Goal: Communication & Community: Participate in discussion

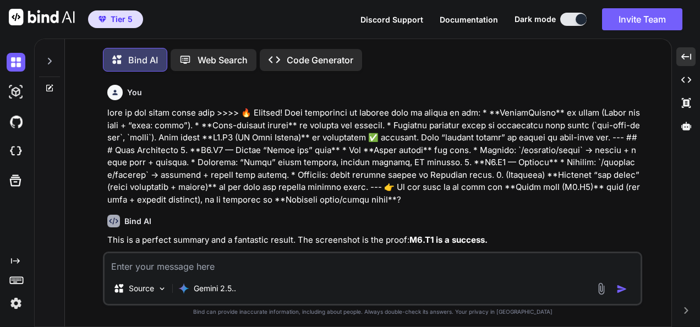
scroll to position [17043, 0]
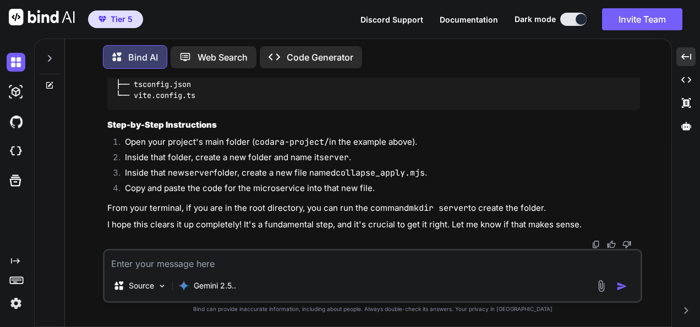
type textarea "w"
type textarea "x"
type textarea "wh"
type textarea "x"
type textarea "wha"
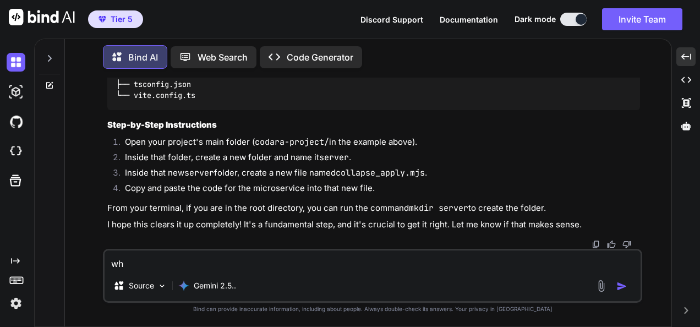
type textarea "x"
type textarea "what"
type textarea "x"
type textarea "what"
type textarea "x"
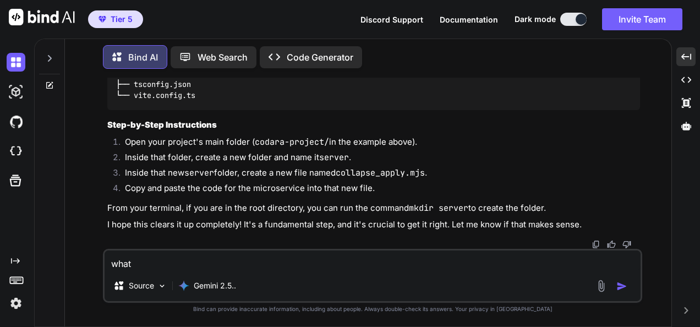
type textarea "what d"
type textarea "x"
type textarea "what do"
type textarea "x"
type textarea "what do"
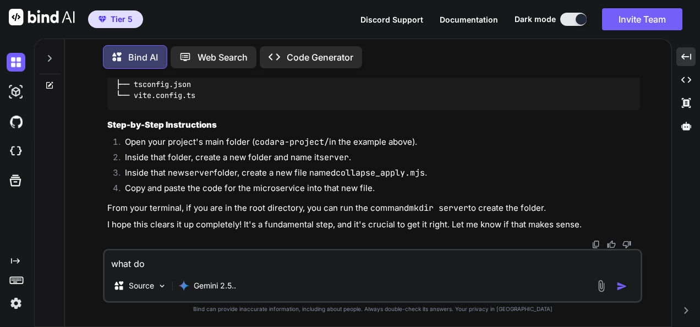
type textarea "x"
type textarea "what do y"
type textarea "x"
type textarea "what do yo"
type textarea "x"
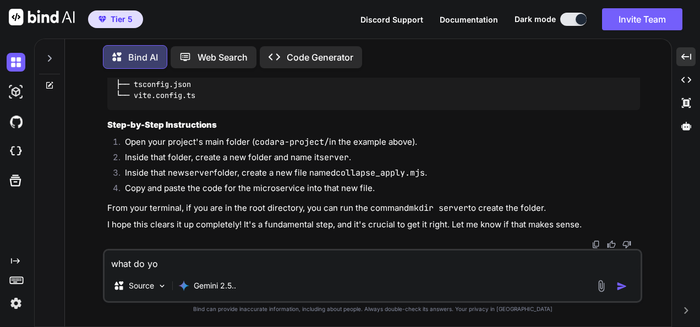
type textarea "what do you"
type textarea "x"
type textarea "what do you"
type textarea "x"
type textarea "what do you t"
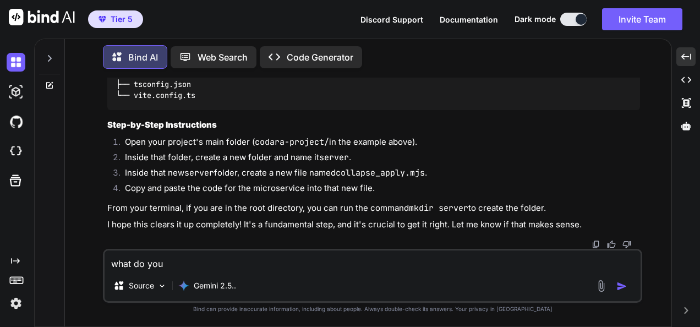
type textarea "x"
type textarea "what do you th"
type textarea "x"
type textarea "what do you thi"
type textarea "x"
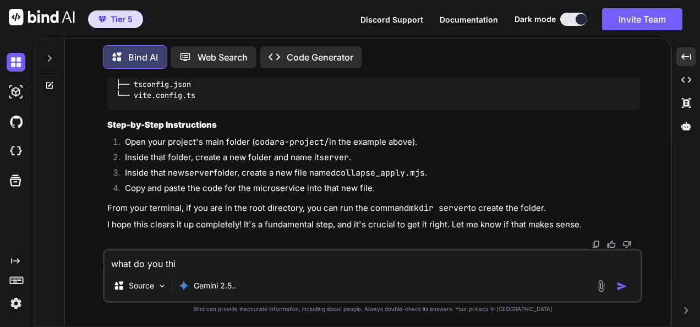
type textarea "what do you thin"
type textarea "x"
type textarea "what do you think"
type textarea "x"
type textarea "what do you think"
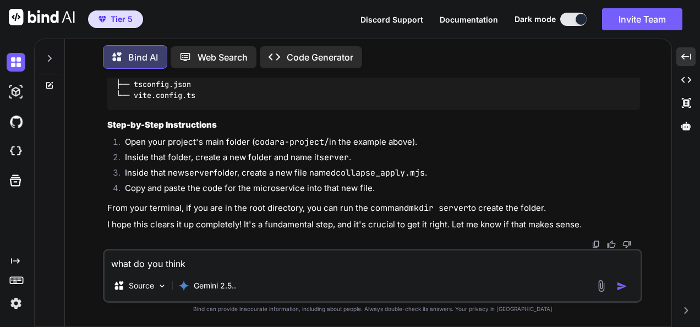
type textarea "x"
type textarea "what do you think a"
type textarea "x"
type textarea "what do you think ab"
type textarea "x"
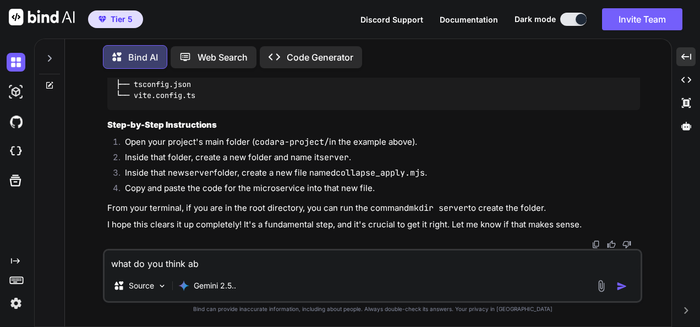
type textarea "what do you think abo"
type textarea "x"
type textarea "what do you think abou"
type textarea "x"
type textarea "what do you think about"
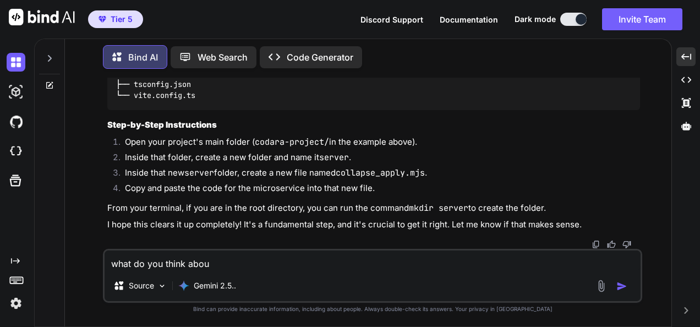
type textarea "x"
type textarea "what do you think about"
type textarea "x"
type textarea "what do you think about t"
type textarea "x"
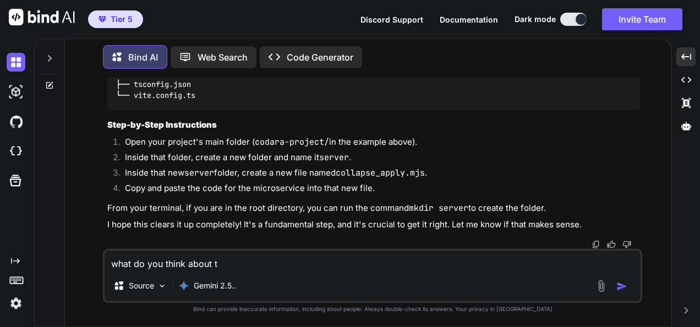
type textarea "what do you think about th"
type textarea "x"
type textarea "what do you think about thi"
type textarea "x"
type textarea "what do you think about this"
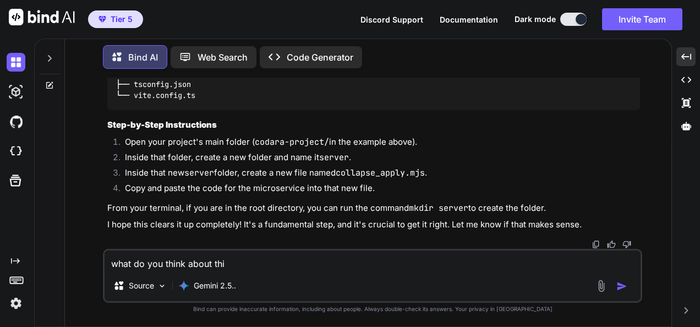
type textarea "x"
type textarea "what do you think about this"
type textarea "x"
type textarea "what do you think about this >"
type textarea "x"
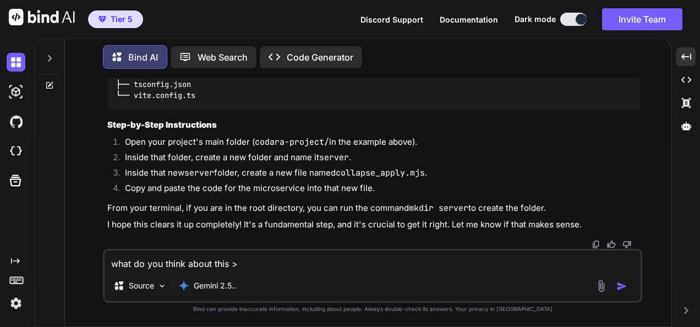
type textarea "what do you think about this >>"
type textarea "x"
type textarea "what do you think about this >>>"
type textarea "x"
type textarea "what do you think about this >>>"
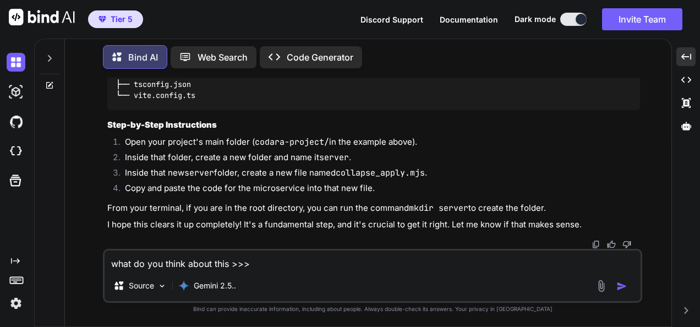
type textarea "x"
type textarea "lore ip dol sitam conse adip >>> ELI’S DOEI 💥 Tem inci **utlabo etd Magn 3** al…"
type textarea "x"
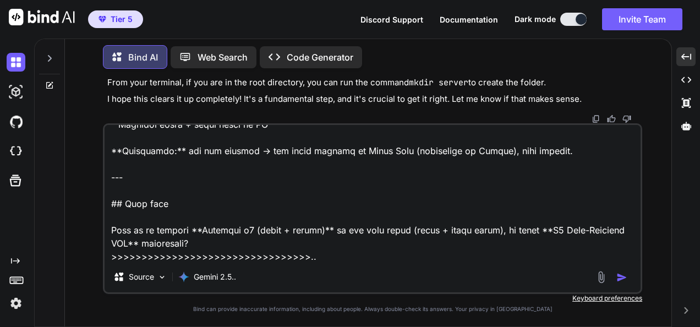
paste textarea "🔥 Loremip dolorsita. Con’ad eli: * Seddoei tem **Inci 3 utlaboree dolorem** ali…"
type textarea "lore ip dol sitam conse adip >>> ELI’S DOEI 💥 Tem inci **utlabo etd Magn 3** al…"
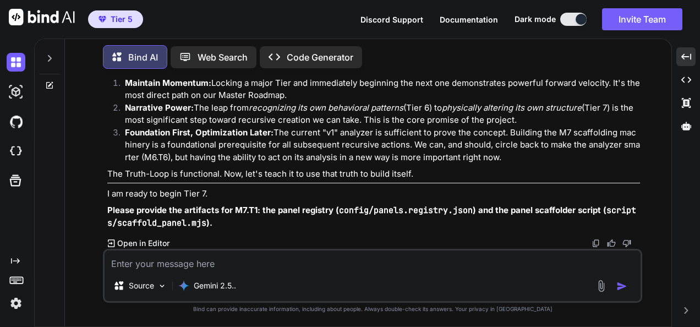
scroll to position [17873, 0]
click at [275, 263] on textarea at bounding box center [373, 260] width 536 height 20
paste textarea "lore ips — dol’s ametcon adi Elitsedd Eiusmo temp **Incididu u7**: labor etd ma…"
type textarea "lore ip dol sitam conse adip ?? >>>>>> elit sed — doe’t incidid utl Etdolore Ma…"
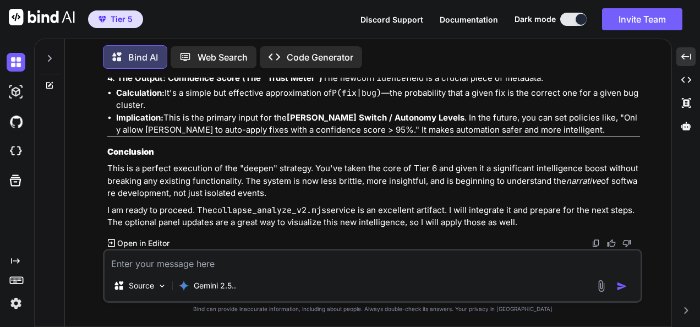
scroll to position [19654, 0]
click at [331, 270] on textarea at bounding box center [373, 260] width 536 height 20
click at [334, 265] on textarea at bounding box center [373, 260] width 536 height 20
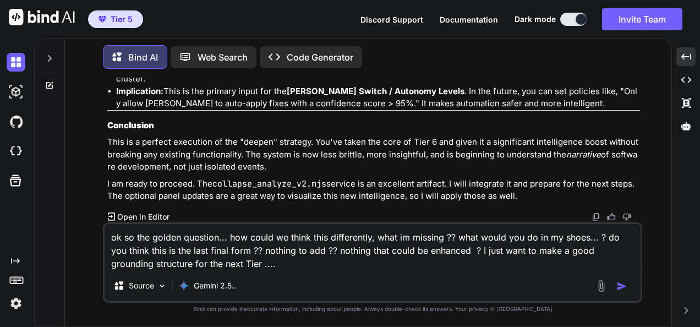
type textarea "ok so the golden question... how could we think this differently, what im missi…"
click at [321, 271] on div "ok so the golden question... how could we think this differently, what im missi…" at bounding box center [373, 262] width 540 height 80
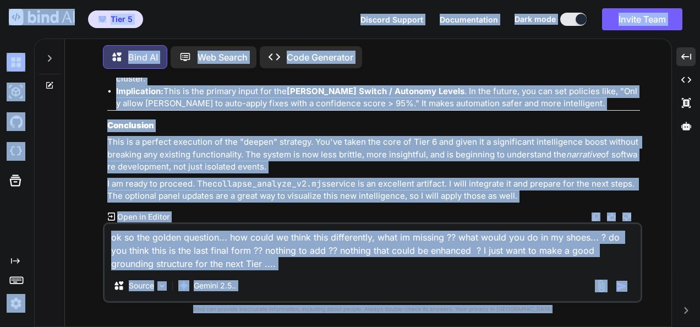
copy body "Lore 7 Ipsumdo Sitamet Consecteturad Elit sedd Eiusmo Temp Incidid utla Etdol. …"
click at [321, 269] on textarea "ok so the golden question... how could we think this differently, what im missi…" at bounding box center [373, 247] width 536 height 46
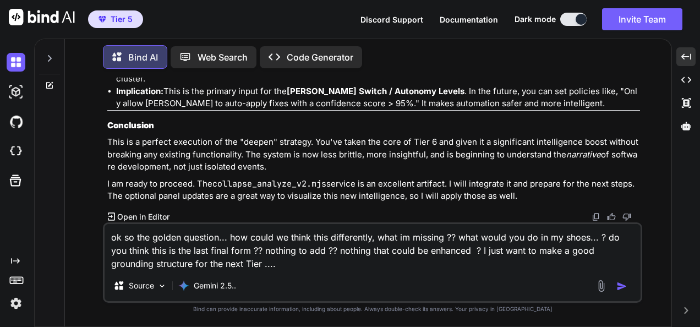
click at [321, 269] on textarea "ok so the golden question... how could we think this differently, what im missi…" at bounding box center [373, 247] width 536 height 46
click at [277, 259] on textarea "ok so the golden question... how could we think this differently, what im missi…" at bounding box center [373, 247] width 536 height 46
drag, startPoint x: 303, startPoint y: 273, endPoint x: 304, endPoint y: 259, distance: 14.4
click at [303, 273] on div "ok so the golden question... how could we think this differently, what im missi…" at bounding box center [373, 262] width 540 height 80
click at [304, 259] on textarea "ok so the golden question... how could we think this differently, what im missi…" at bounding box center [373, 247] width 536 height 46
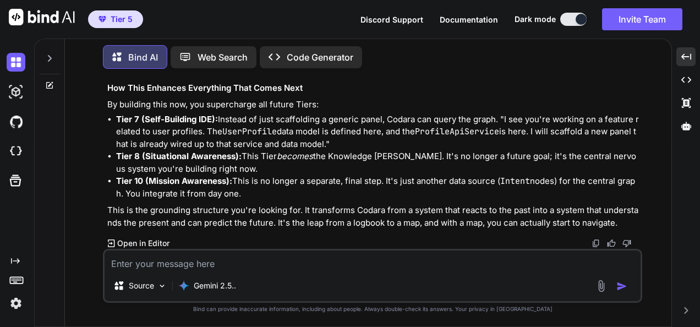
scroll to position [20749, 0]
click at [600, 243] on img at bounding box center [596, 243] width 9 height 9
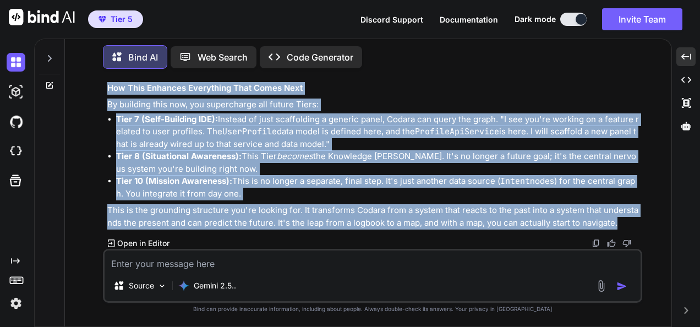
drag, startPoint x: 102, startPoint y: 119, endPoint x: 629, endPoint y: 220, distance: 536.0
click at [629, 220] on div "You Bind AI This is a perfect summary and a fantastic result. The screenshot is…" at bounding box center [373, 202] width 598 height 249
copy div "ok so the golden question... how could we think this differently, what im missi…"
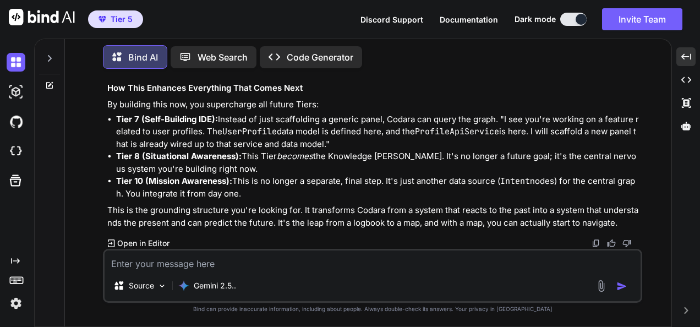
click at [187, 263] on textarea at bounding box center [373, 260] width 536 height 20
paste textarea "Lore ip d **sitame consectetu adipi**, eli sed’do eiusmo tem incid utlabore et …"
type textarea "lore ip dol sitam conse adip >>>>>Elit se d **eiusmo temporinci utlab**, etd ma…"
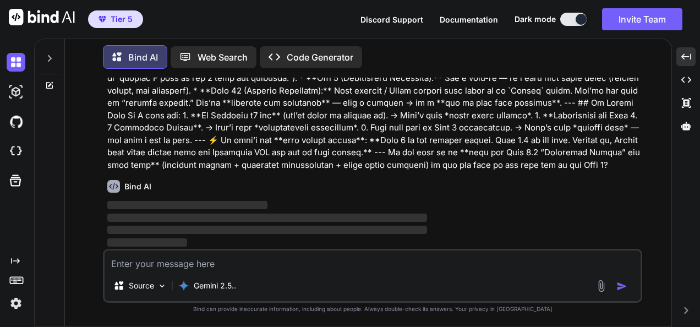
scroll to position [20920, 0]
